Goal: Find specific page/section: Find specific page/section

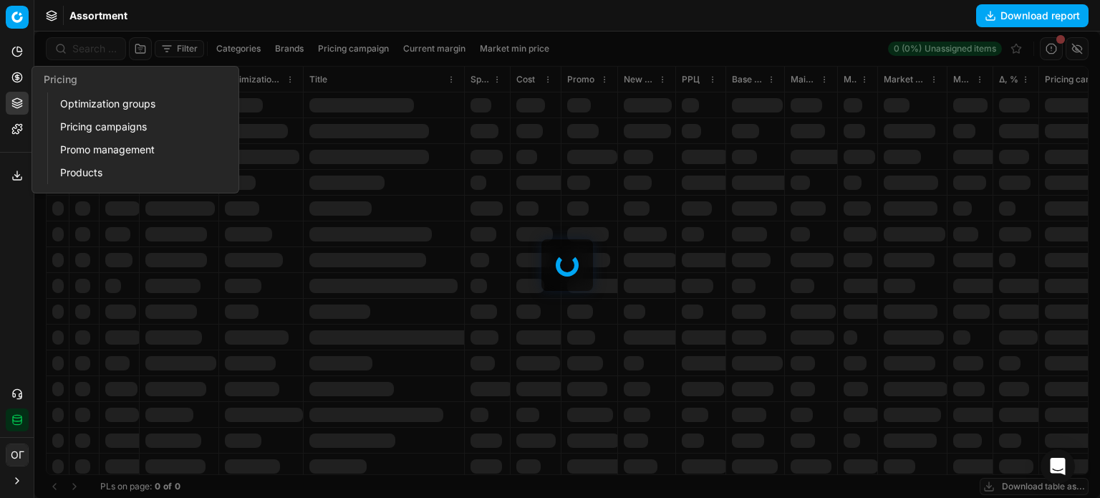
click at [77, 111] on link "Optimization groups" at bounding box center [137, 104] width 167 height 20
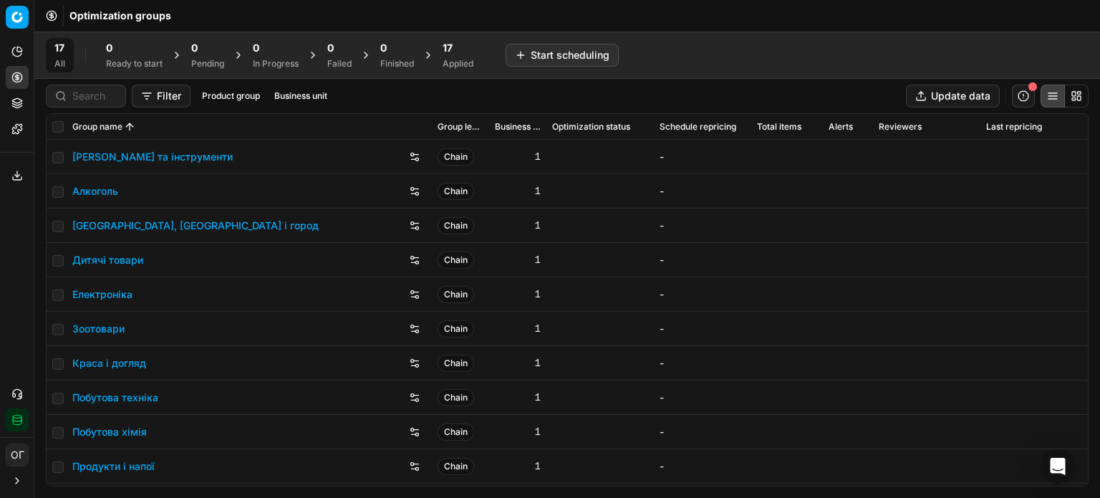
click at [447, 68] on div "Applied" at bounding box center [457, 63] width 31 height 11
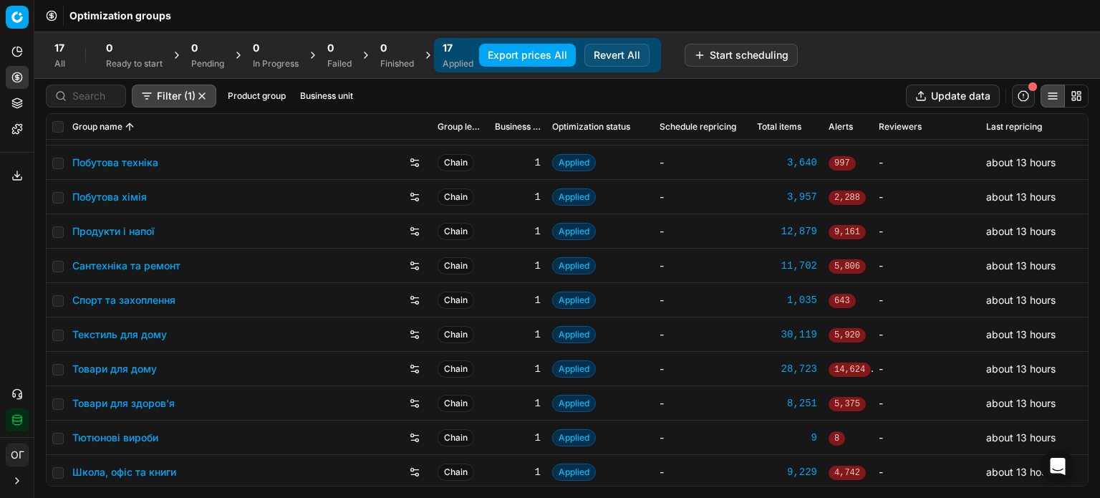
scroll to position [238, 0]
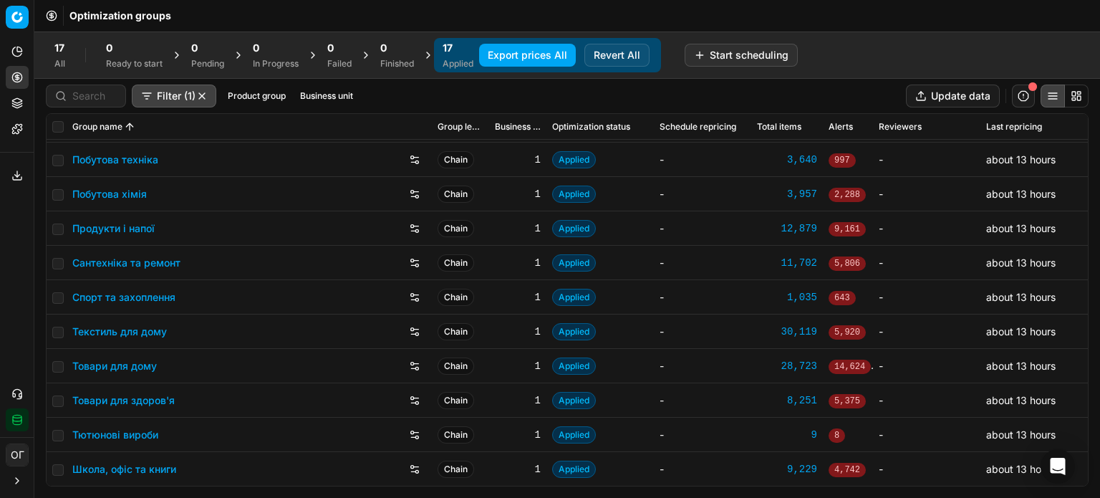
click at [126, 360] on link "Товари для дому" at bounding box center [114, 366] width 84 height 14
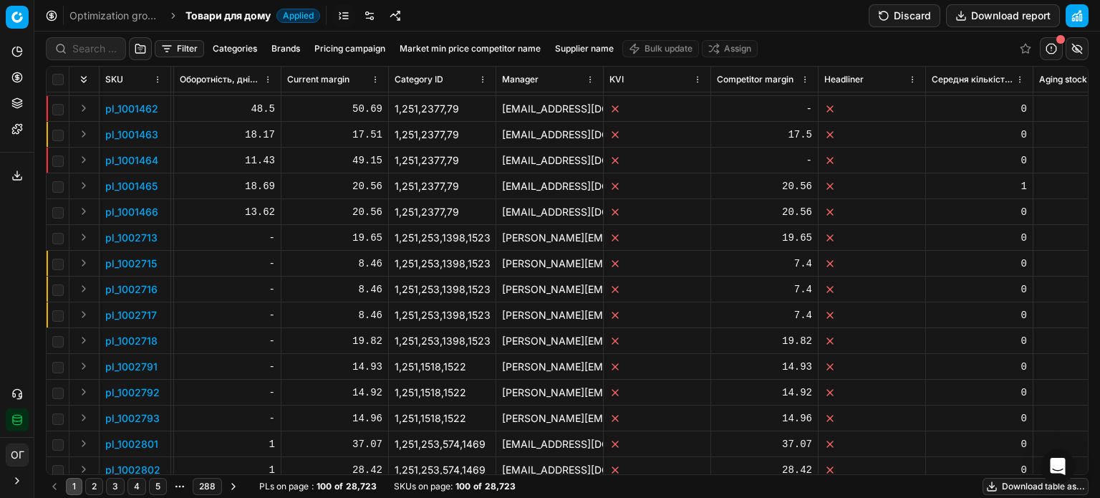
scroll to position [716, 5542]
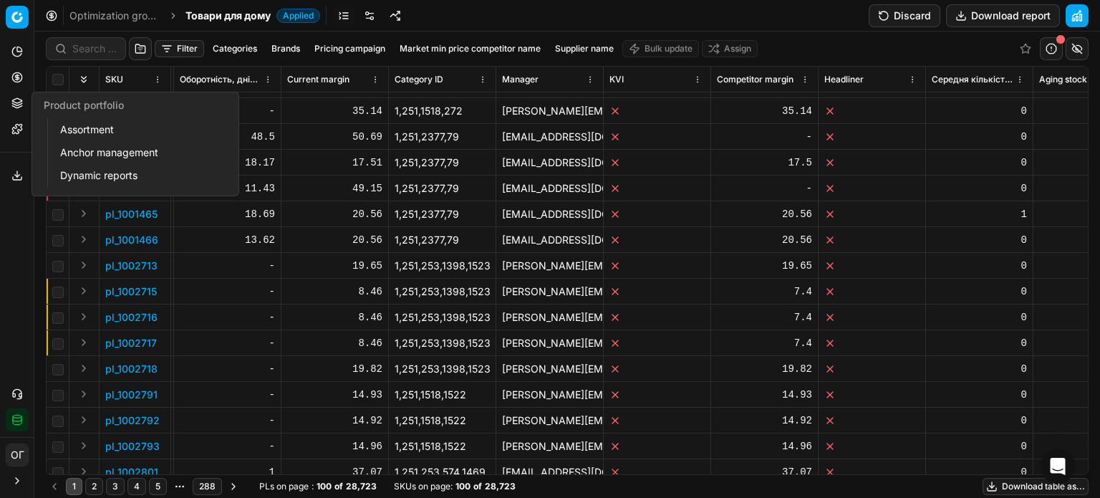
click at [14, 102] on icon at bounding box center [16, 100] width 9 height 5
click at [60, 127] on link "Assortment" at bounding box center [137, 130] width 167 height 20
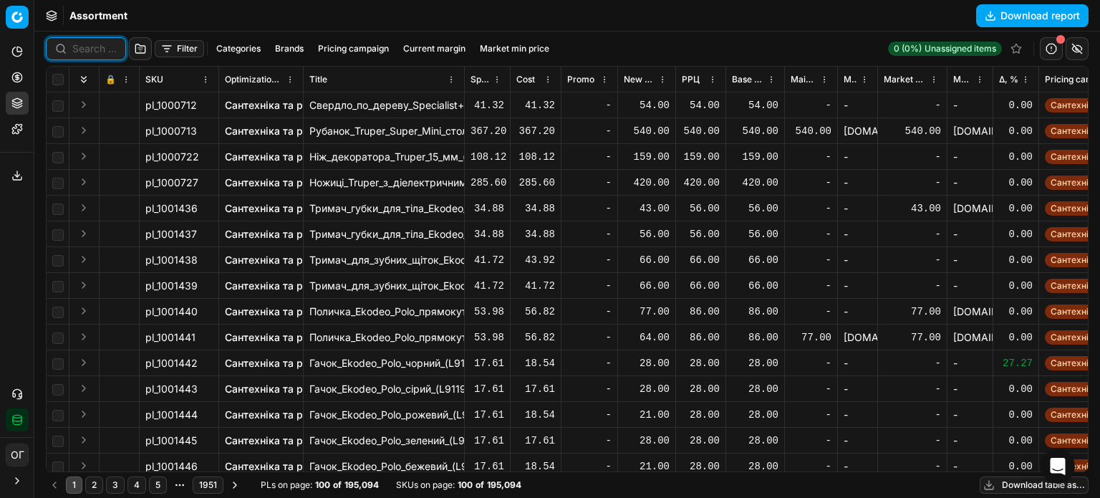
click at [81, 43] on input at bounding box center [94, 49] width 44 height 14
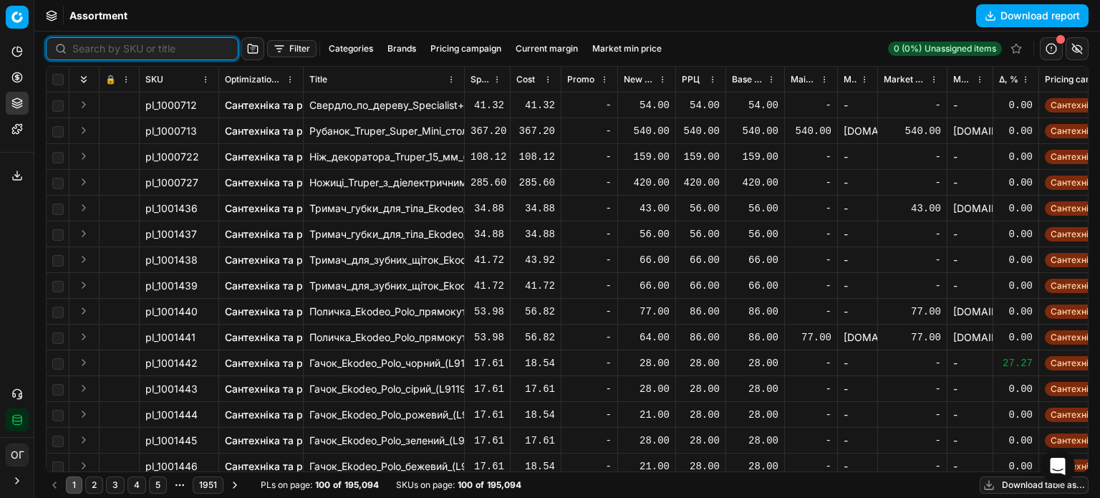
paste input "499783"
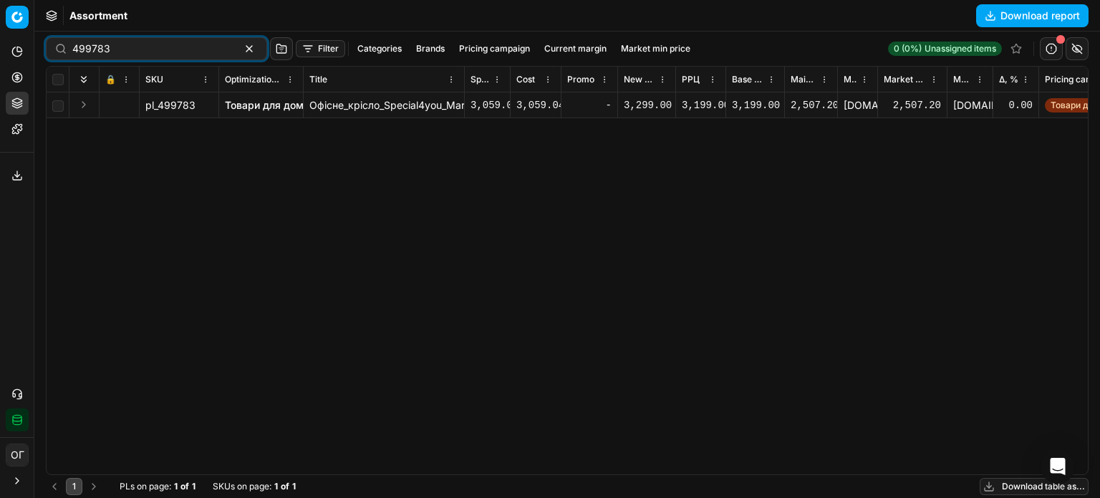
click at [696, 100] on div "3,199.00" at bounding box center [700, 105] width 38 height 14
drag, startPoint x: 137, startPoint y: 54, endPoint x: 43, endPoint y: 39, distance: 95.6
click at [43, 39] on div "499783 Filter Categories Brands Pricing campaign Current margin Market min pric…" at bounding box center [566, 264] width 1065 height 466
paste input "960416"
type input "960416"
